Goal: Information Seeking & Learning: Find specific fact

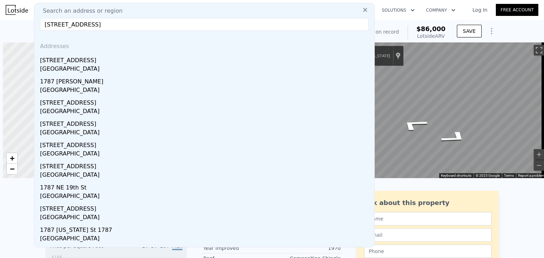
scroll to position [0, 3]
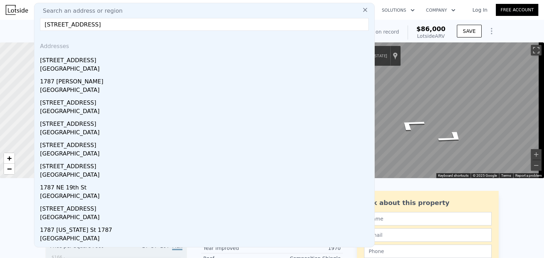
drag, startPoint x: 118, startPoint y: 26, endPoint x: 22, endPoint y: 30, distance: 96.0
click at [363, 9] on icon at bounding box center [365, 10] width 4 height 4
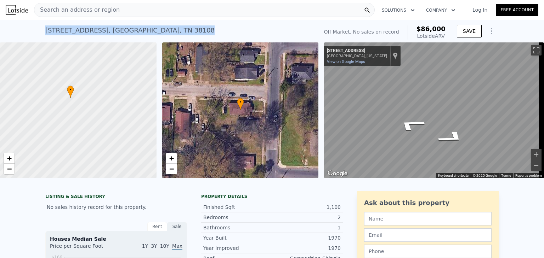
drag, startPoint x: 153, startPoint y: 29, endPoint x: 42, endPoint y: 33, distance: 110.9
click at [45, 33] on div "[STREET_ADDRESS] No sales on record (~ARV $86k )" at bounding box center [180, 33] width 270 height 20
copy div "[STREET_ADDRESS]"
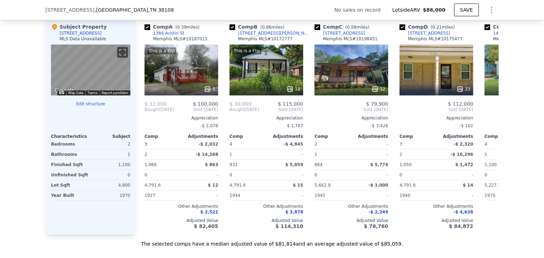
scroll to position [727, 0]
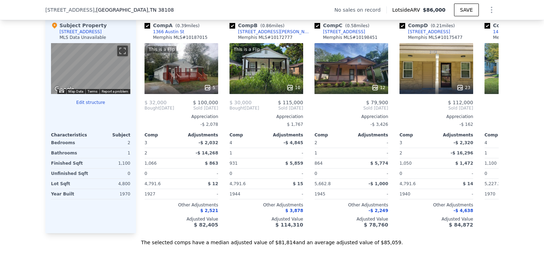
click at [489, 113] on icon at bounding box center [490, 108] width 14 height 14
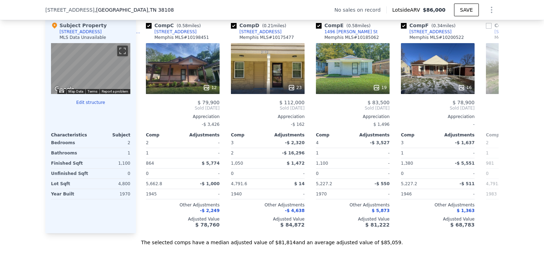
scroll to position [0, 170]
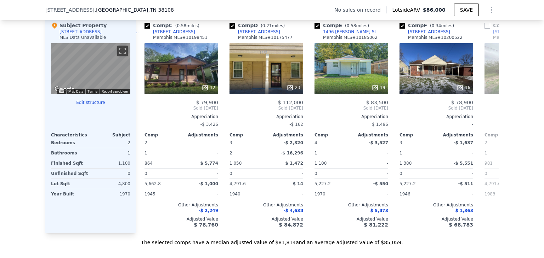
click at [489, 113] on icon at bounding box center [490, 108] width 14 height 14
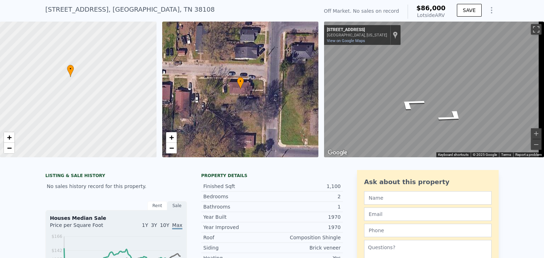
scroll to position [0, 0]
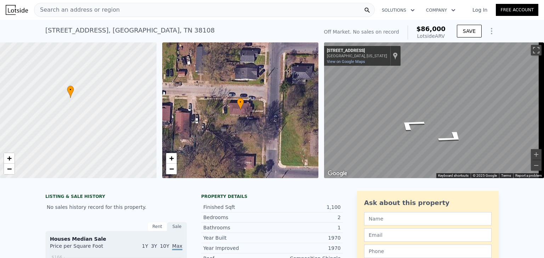
click at [130, 11] on div "Search an address or region" at bounding box center [204, 10] width 341 height 14
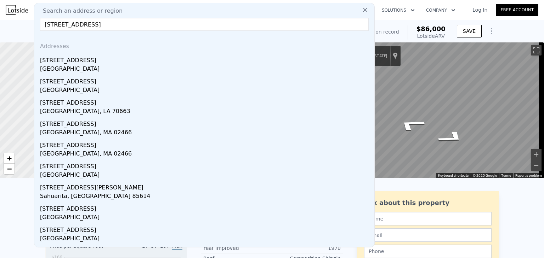
type input "[STREET_ADDRESS]"
click at [65, 68] on div "[GEOGRAPHIC_DATA]" at bounding box center [205, 70] width 331 height 10
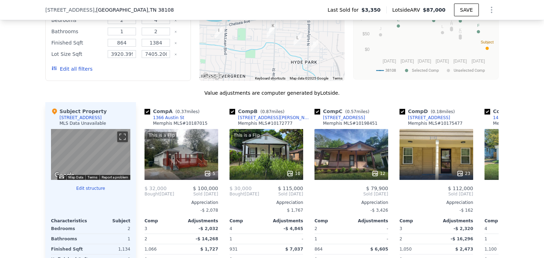
scroll to position [663, 0]
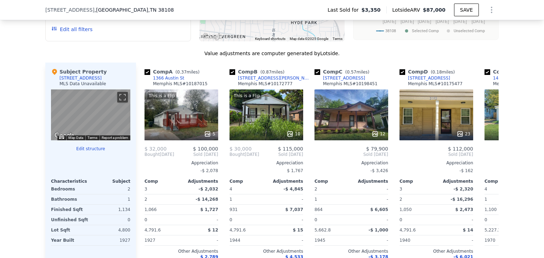
click at [484, 158] on icon at bounding box center [490, 155] width 14 height 14
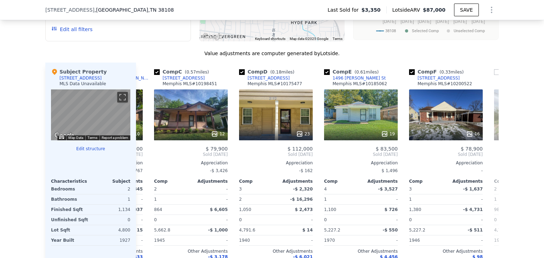
scroll to position [0, 170]
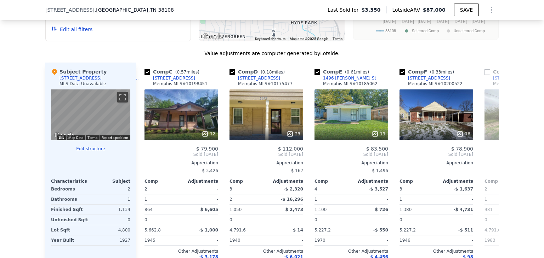
click at [488, 157] on icon at bounding box center [490, 154] width 4 height 7
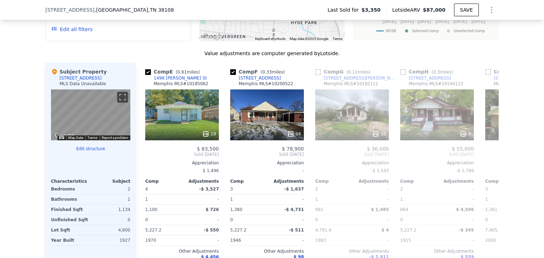
scroll to position [0, 340]
click at [486, 159] on icon at bounding box center [490, 155] width 14 height 14
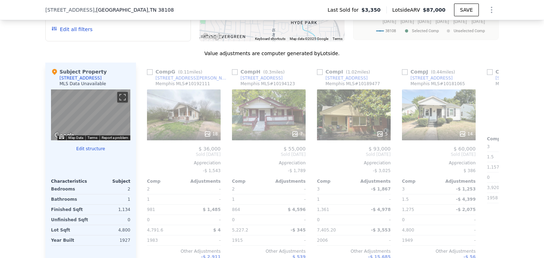
scroll to position [0, 510]
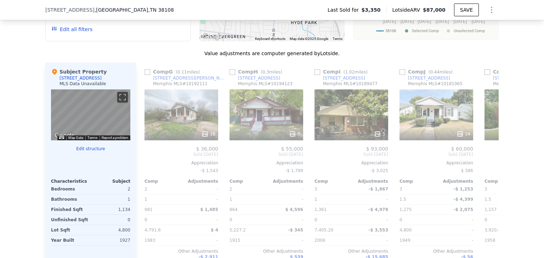
click at [486, 159] on icon at bounding box center [490, 155] width 14 height 14
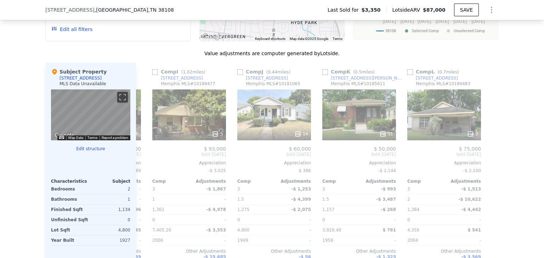
scroll to position [0, 674]
